Goal: Entertainment & Leisure: Consume media (video, audio)

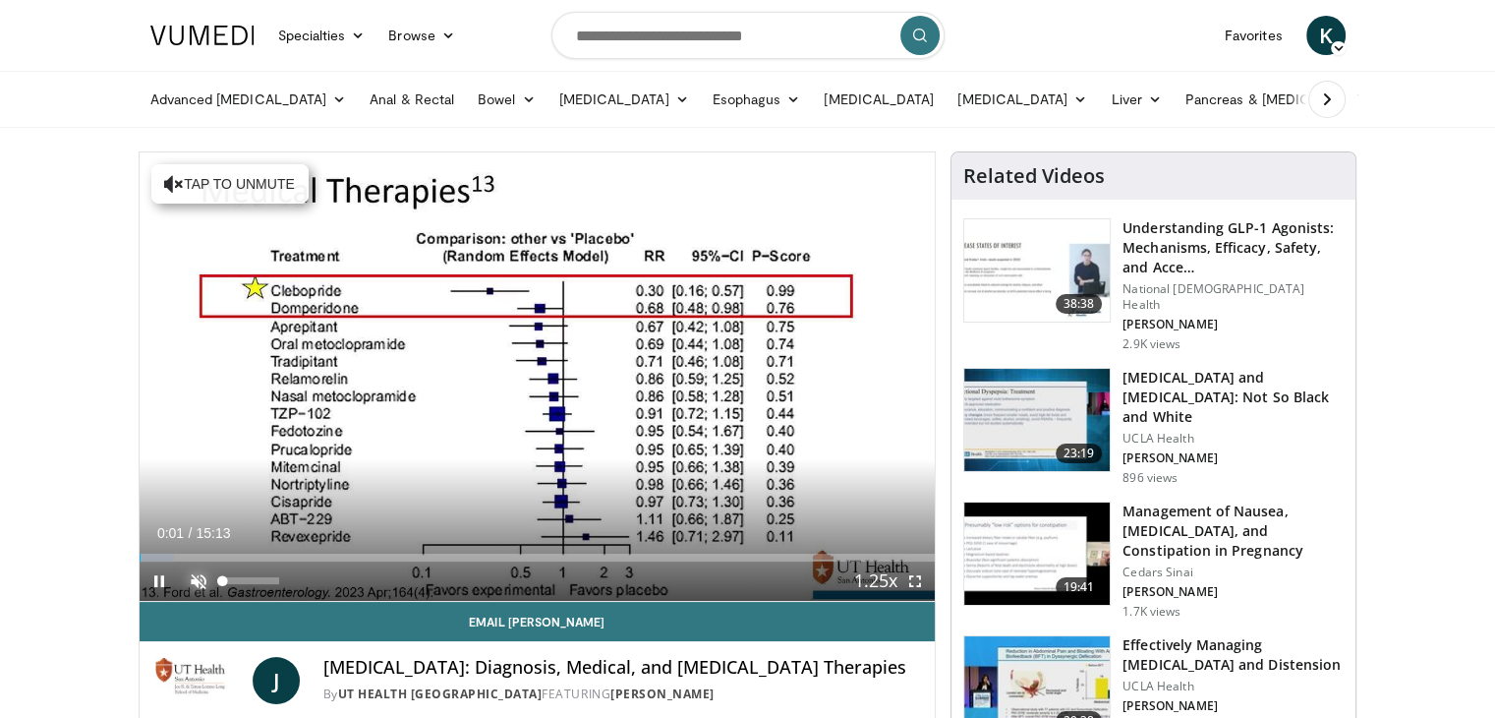
click at [197, 567] on span "Video Player" at bounding box center [198, 580] width 39 height 39
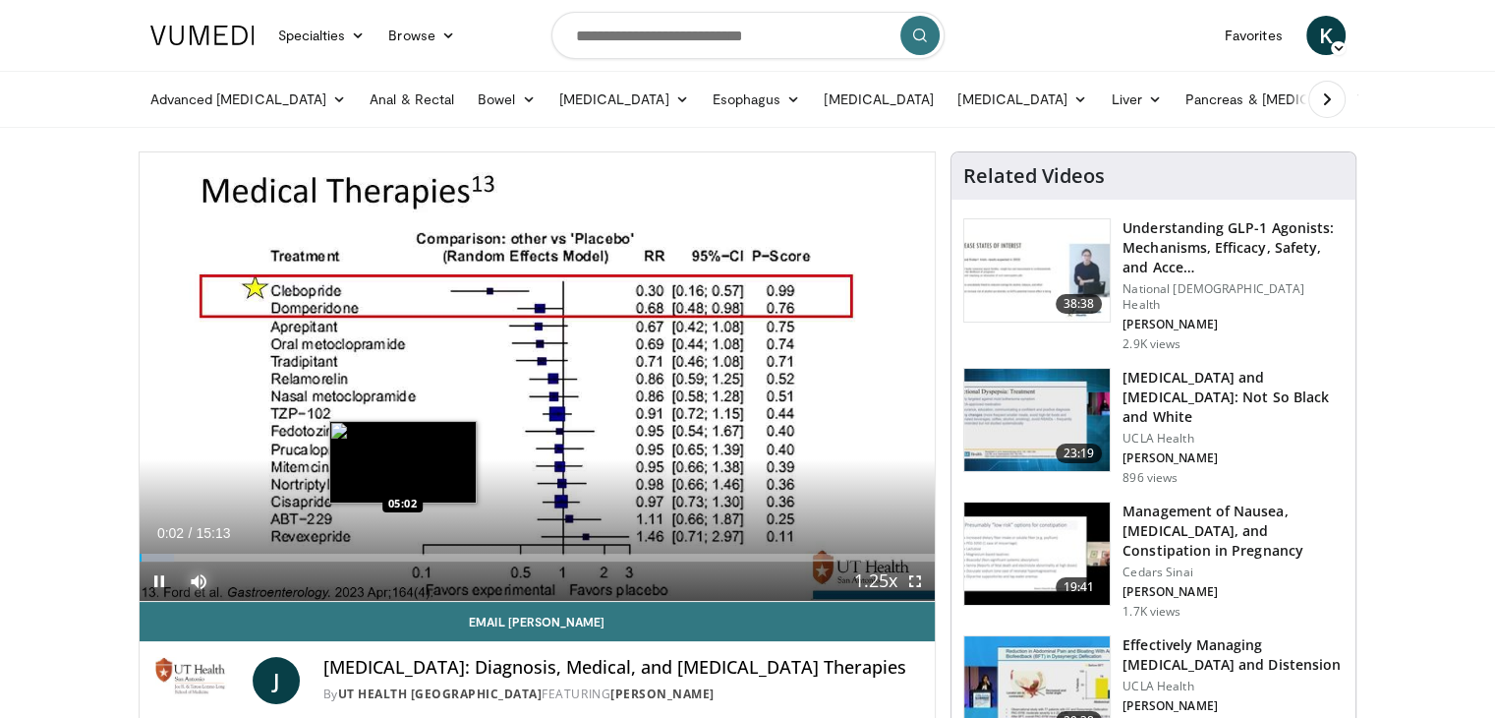
click at [401, 555] on div "Loaded : 4.35% 00:02 05:02" at bounding box center [538, 558] width 796 height 8
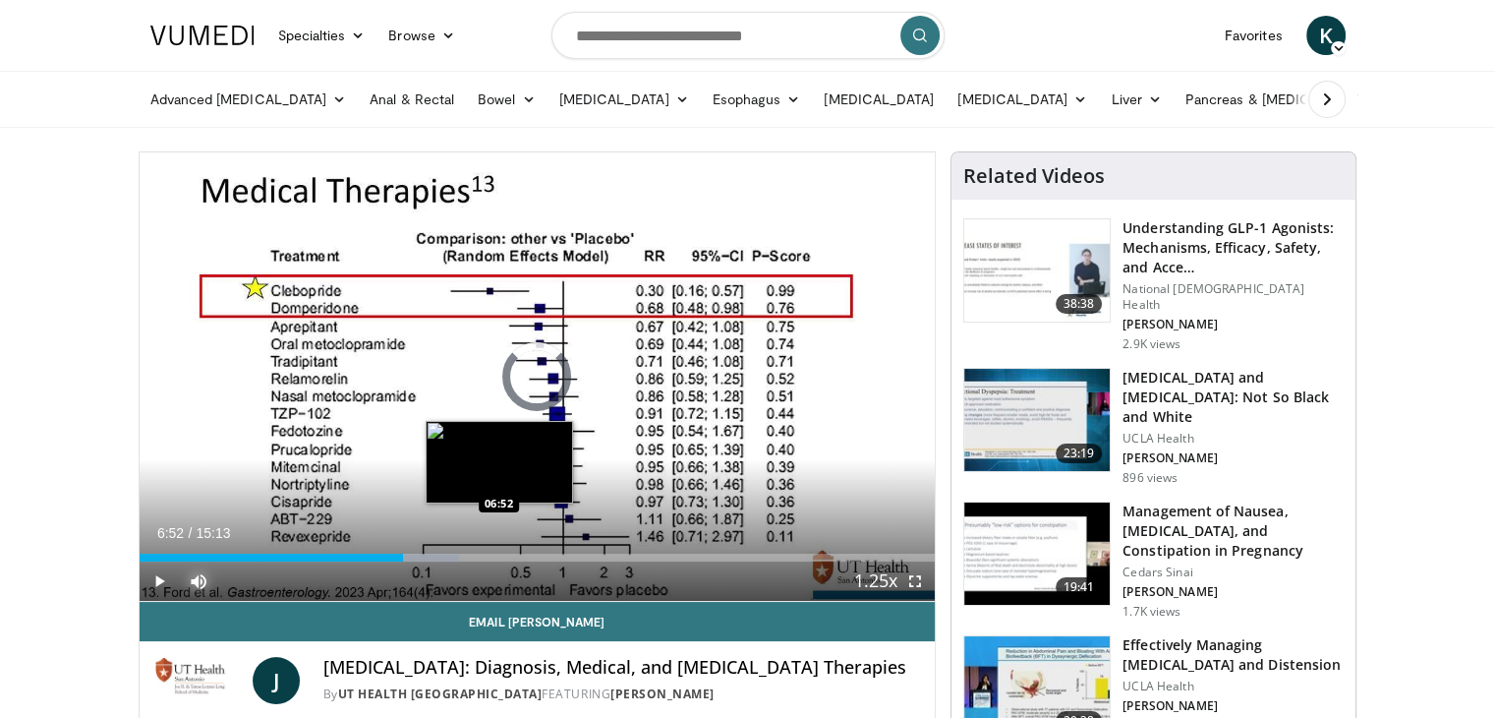
click at [498, 554] on div "Loaded : 40.20% 05:02 06:52" at bounding box center [538, 558] width 796 height 8
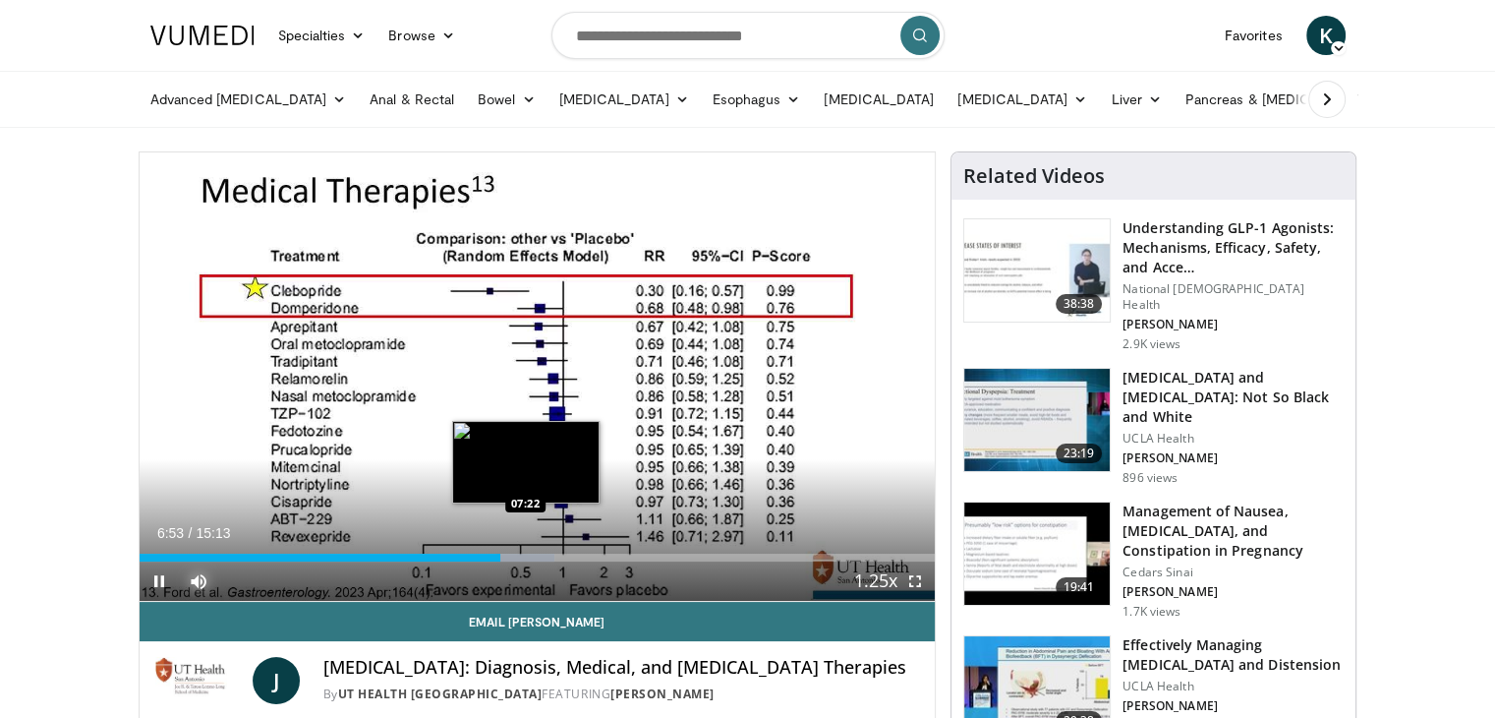
click at [530, 554] on div "Progress Bar" at bounding box center [526, 558] width 58 height 8
click at [547, 554] on div "10 seconds Tap to unmute" at bounding box center [538, 376] width 796 height 448
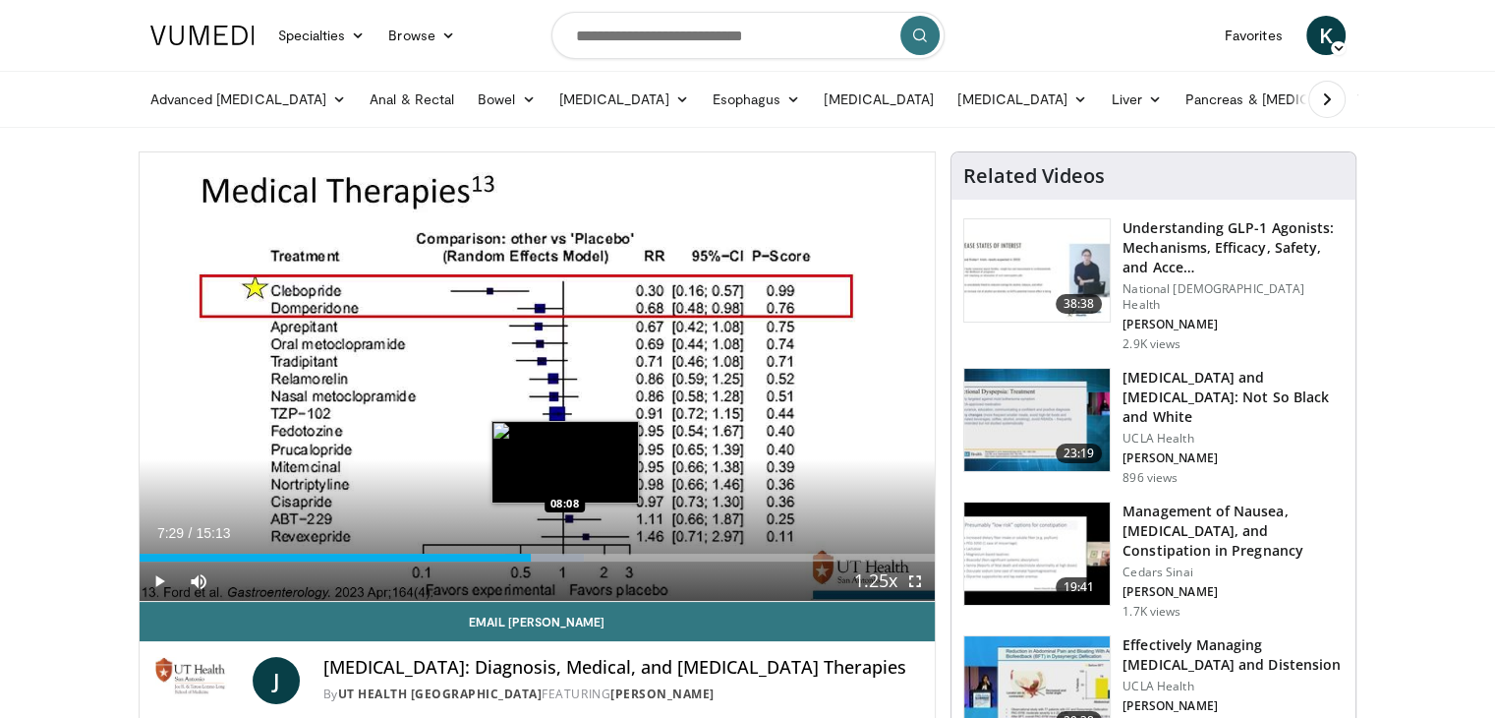
click at [565, 552] on div "Loaded : 55.86% 07:29 08:08" at bounding box center [538, 552] width 796 height 19
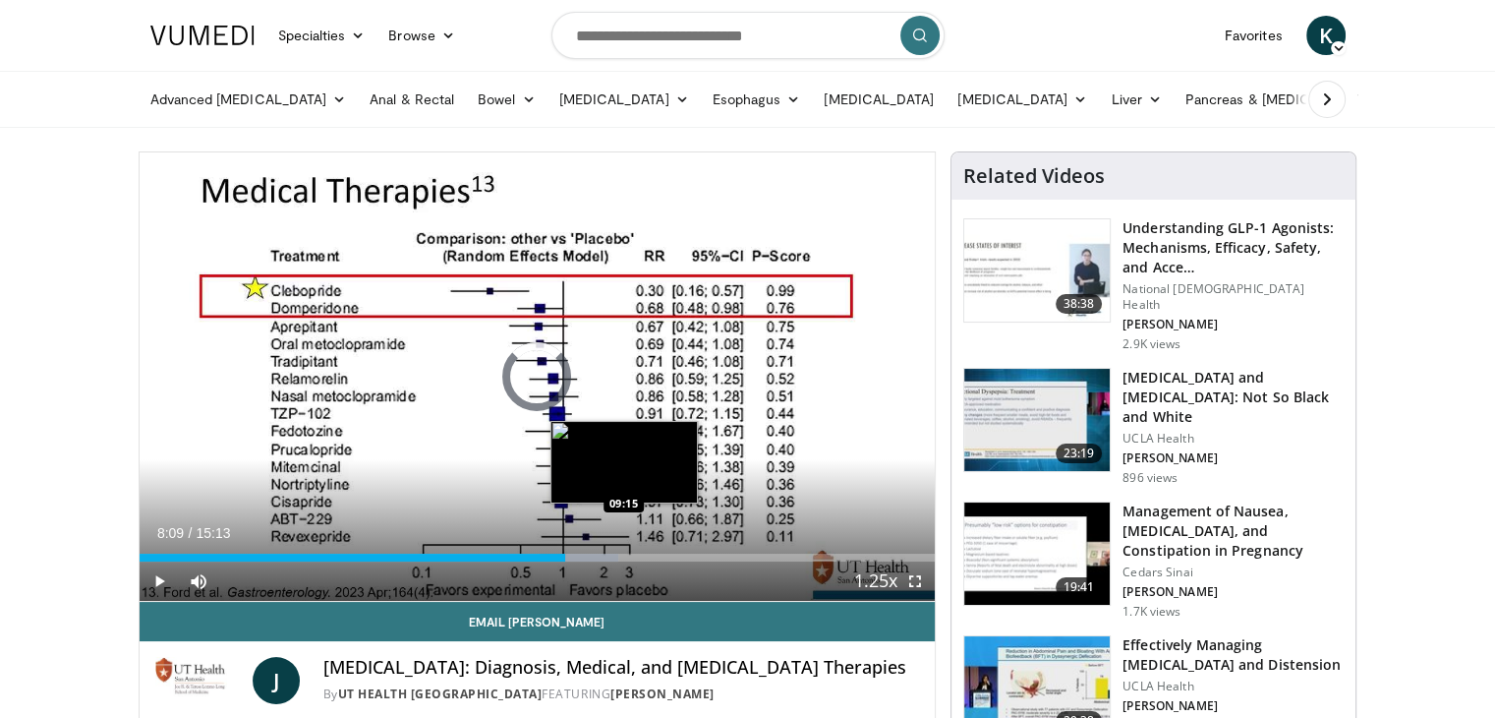
click at [626, 547] on div "Loaded : 60.24% 08:09 09:15" at bounding box center [538, 552] width 796 height 19
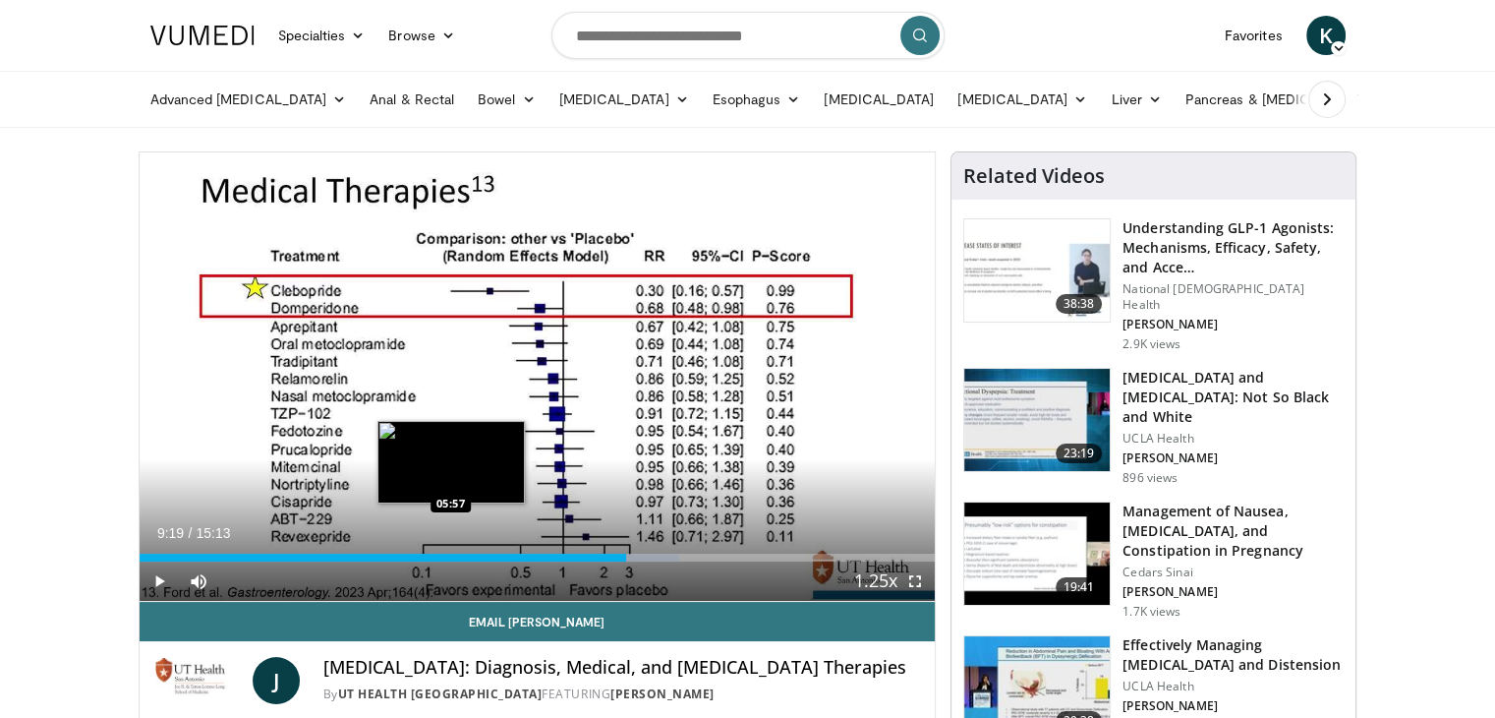
click at [448, 554] on div "09:19" at bounding box center [384, 558] width 488 height 8
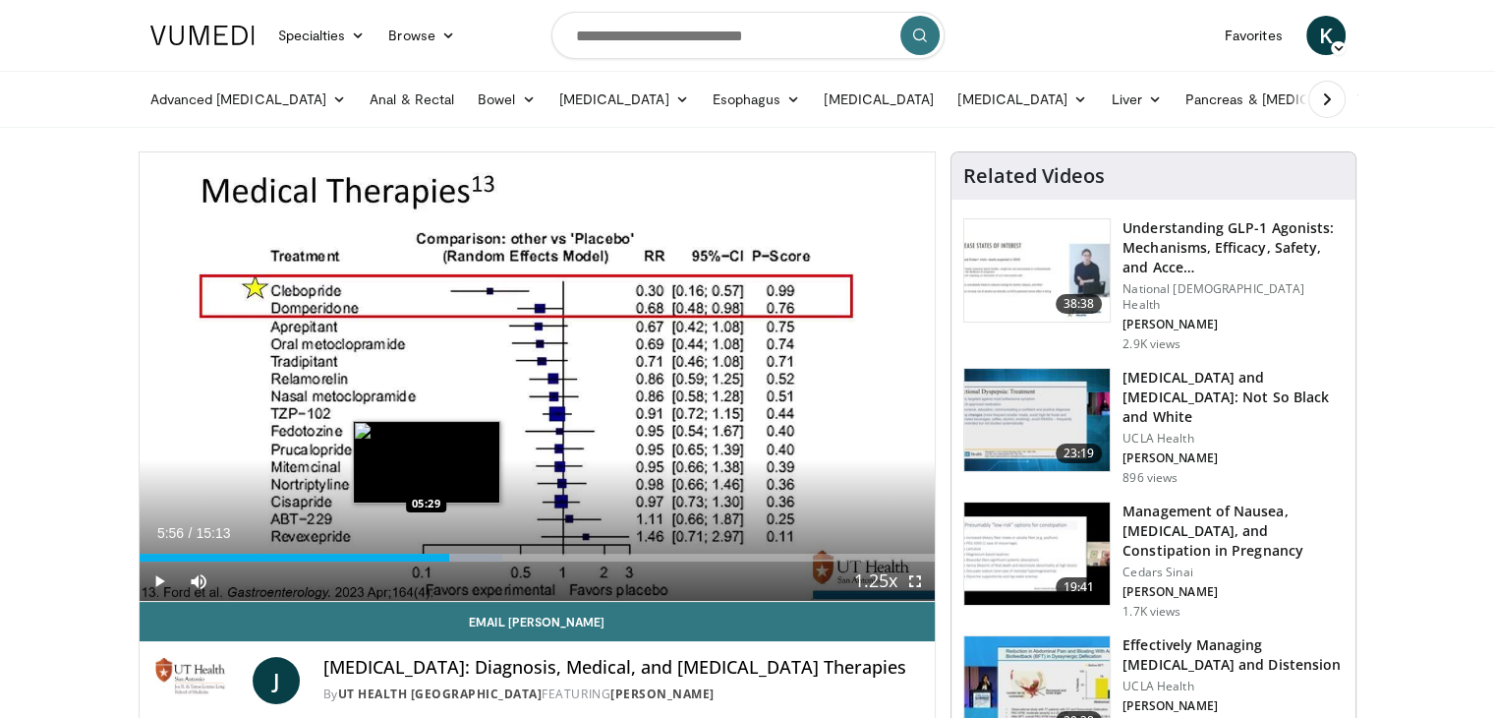
click at [426, 550] on div "Loaded : 45.63% 05:56 05:29" at bounding box center [538, 552] width 796 height 19
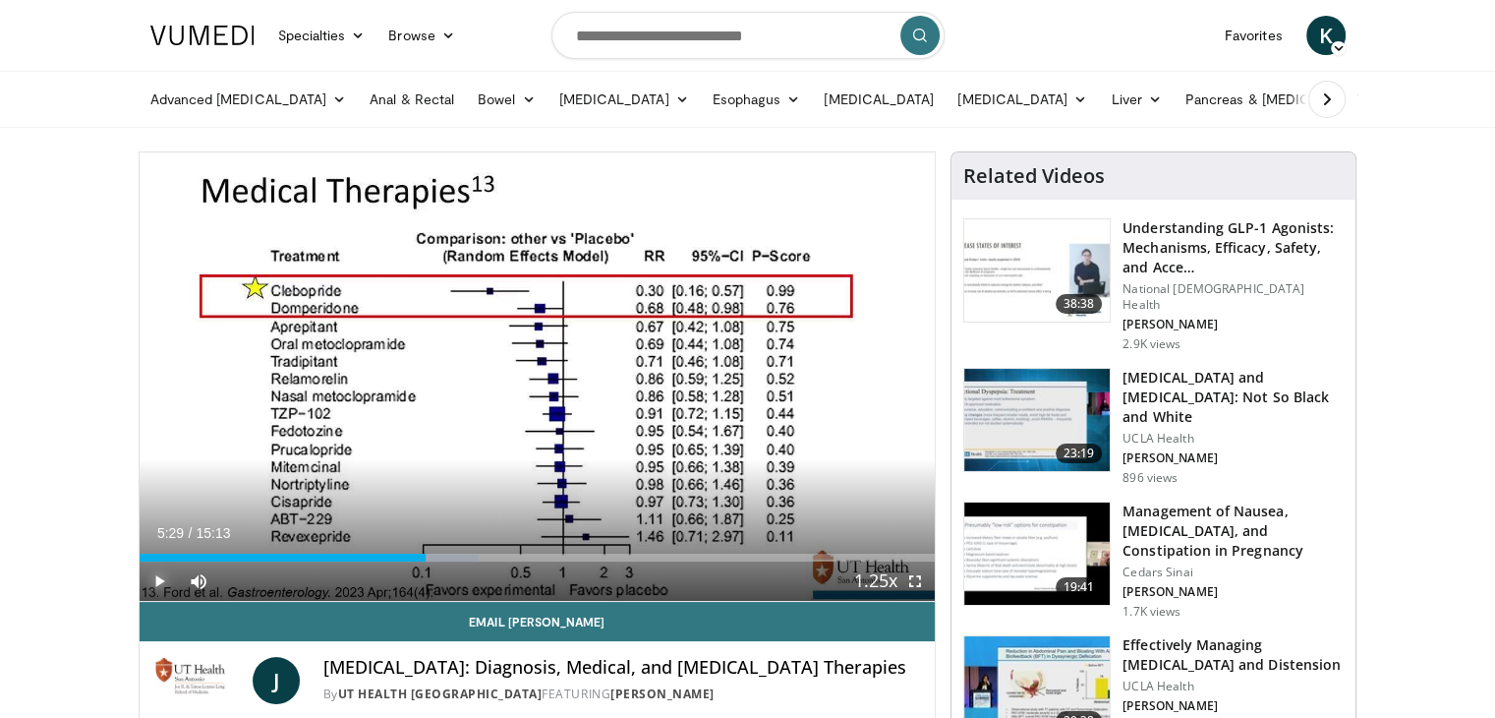
click at [157, 572] on span "Video Player" at bounding box center [159, 580] width 39 height 39
click at [161, 575] on span "Video Player" at bounding box center [159, 580] width 39 height 39
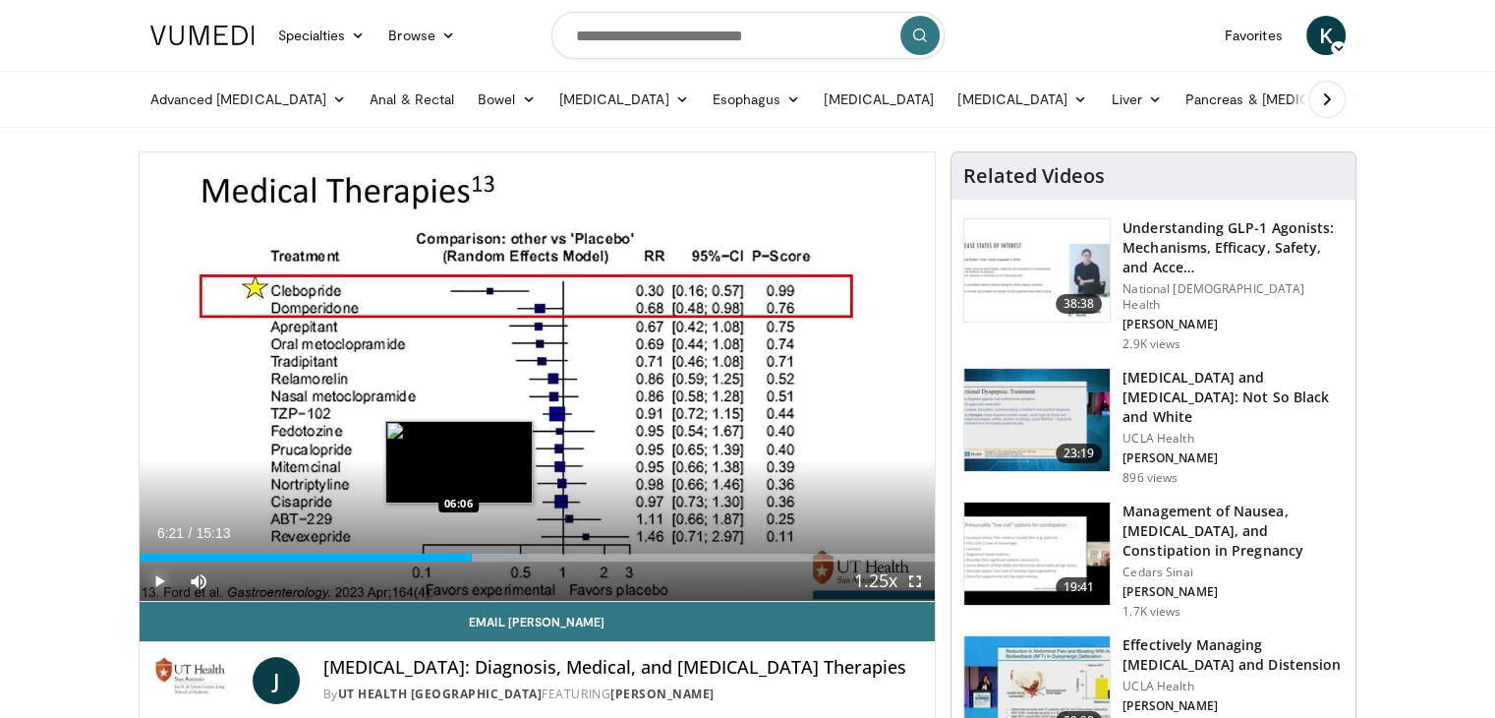
click at [458, 554] on div "Loaded : 48.89% 06:21 06:06" at bounding box center [538, 558] width 796 height 8
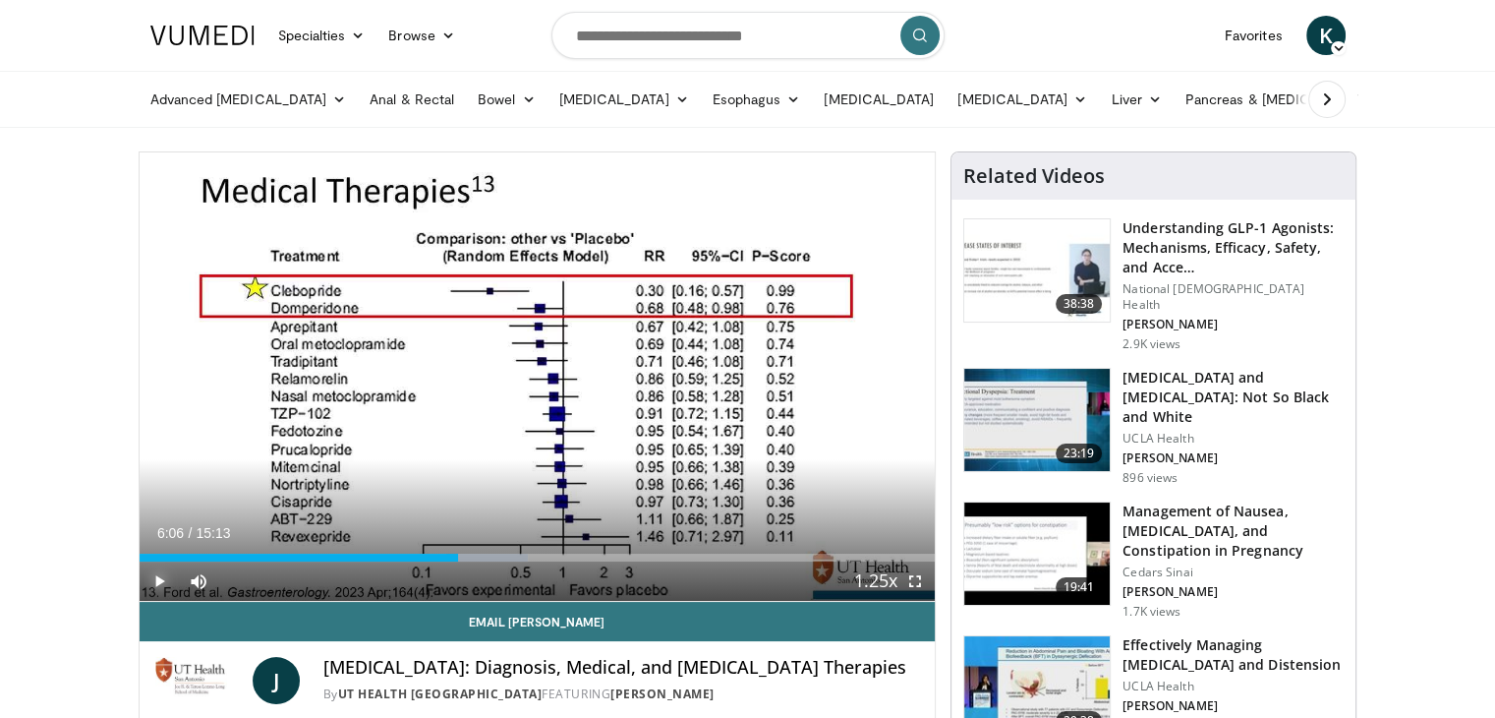
click at [165, 579] on span "Video Player" at bounding box center [159, 580] width 39 height 39
click at [154, 579] on span "Video Player" at bounding box center [159, 580] width 39 height 39
